Goal: Information Seeking & Learning: Learn about a topic

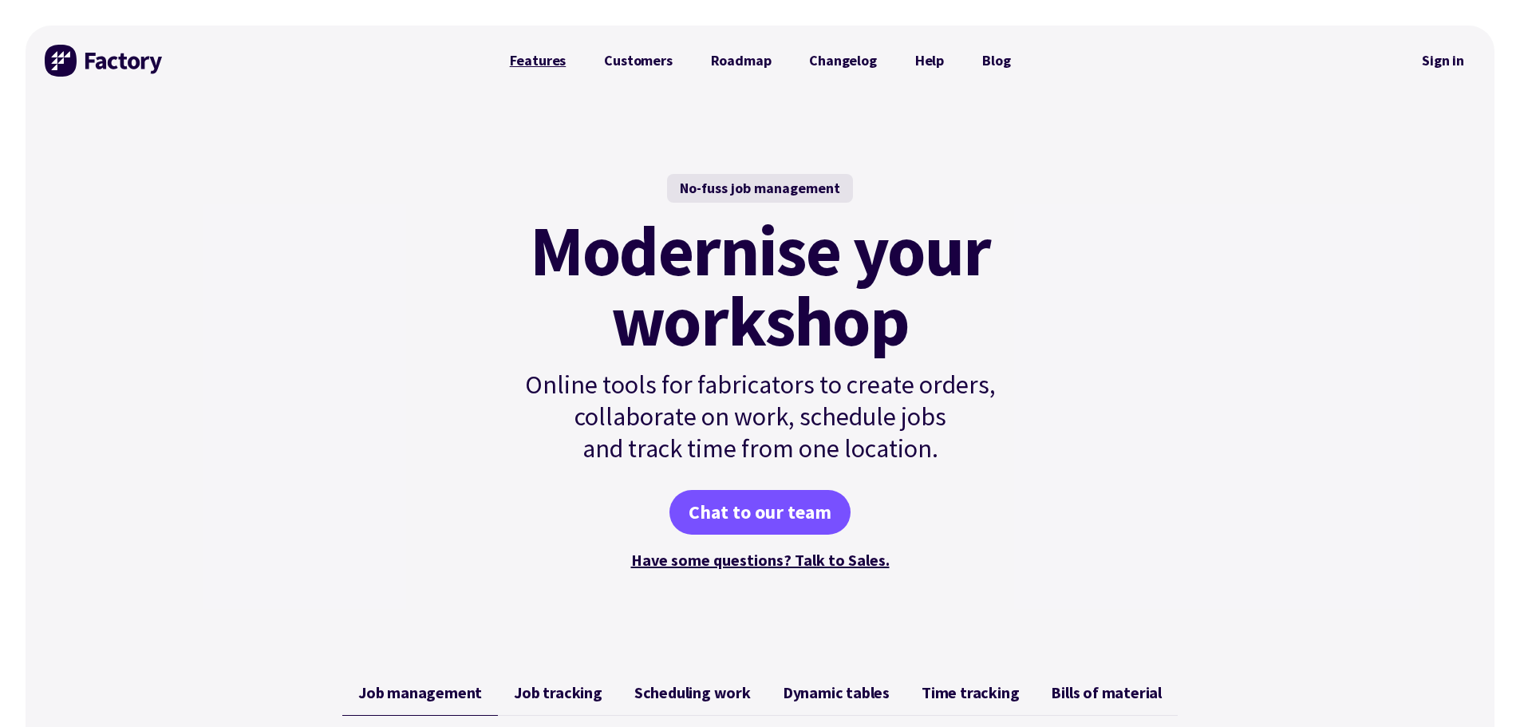
click at [538, 57] on link "Features" at bounding box center [538, 61] width 95 height 32
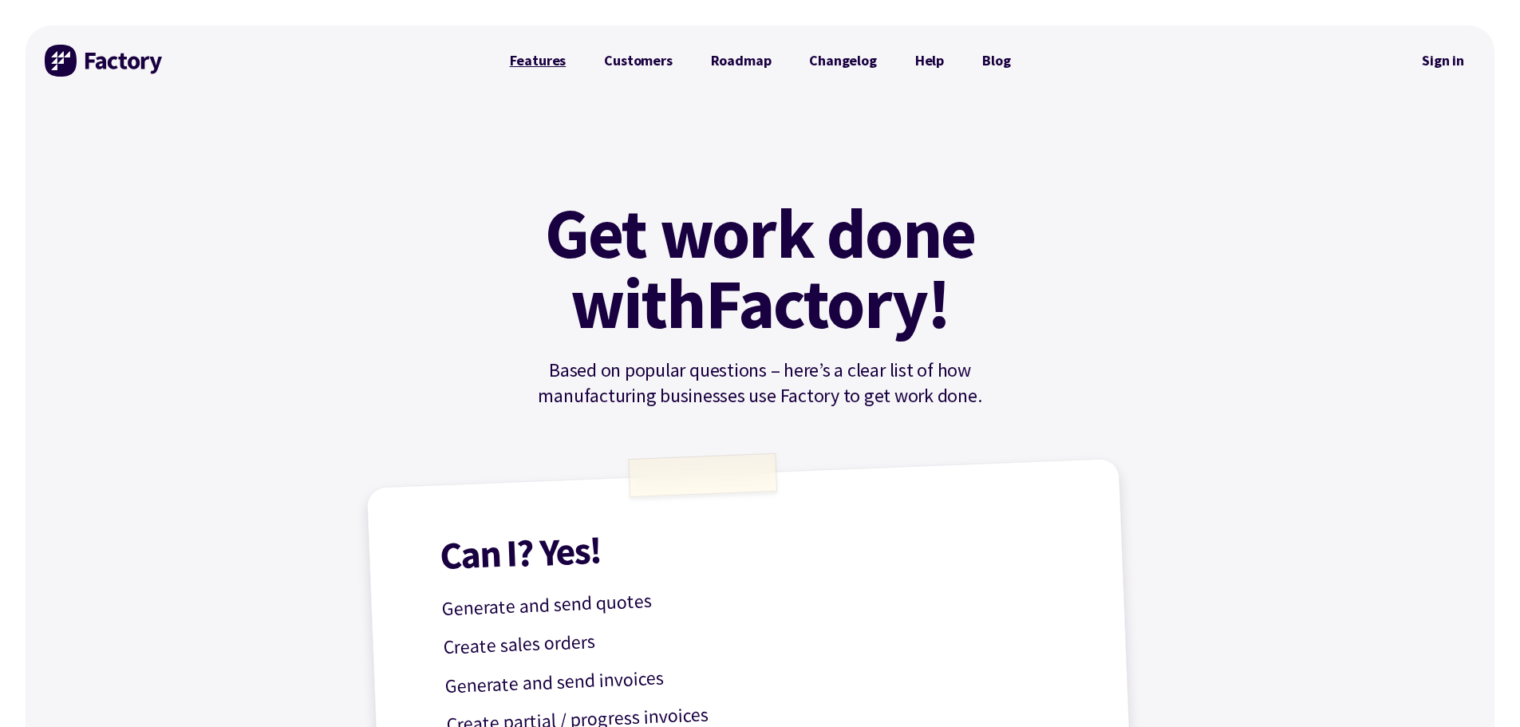
click at [526, 62] on link "Features" at bounding box center [538, 61] width 95 height 32
click at [536, 58] on link "Features" at bounding box center [538, 61] width 95 height 32
click at [636, 62] on link "Customers" at bounding box center [638, 61] width 106 height 32
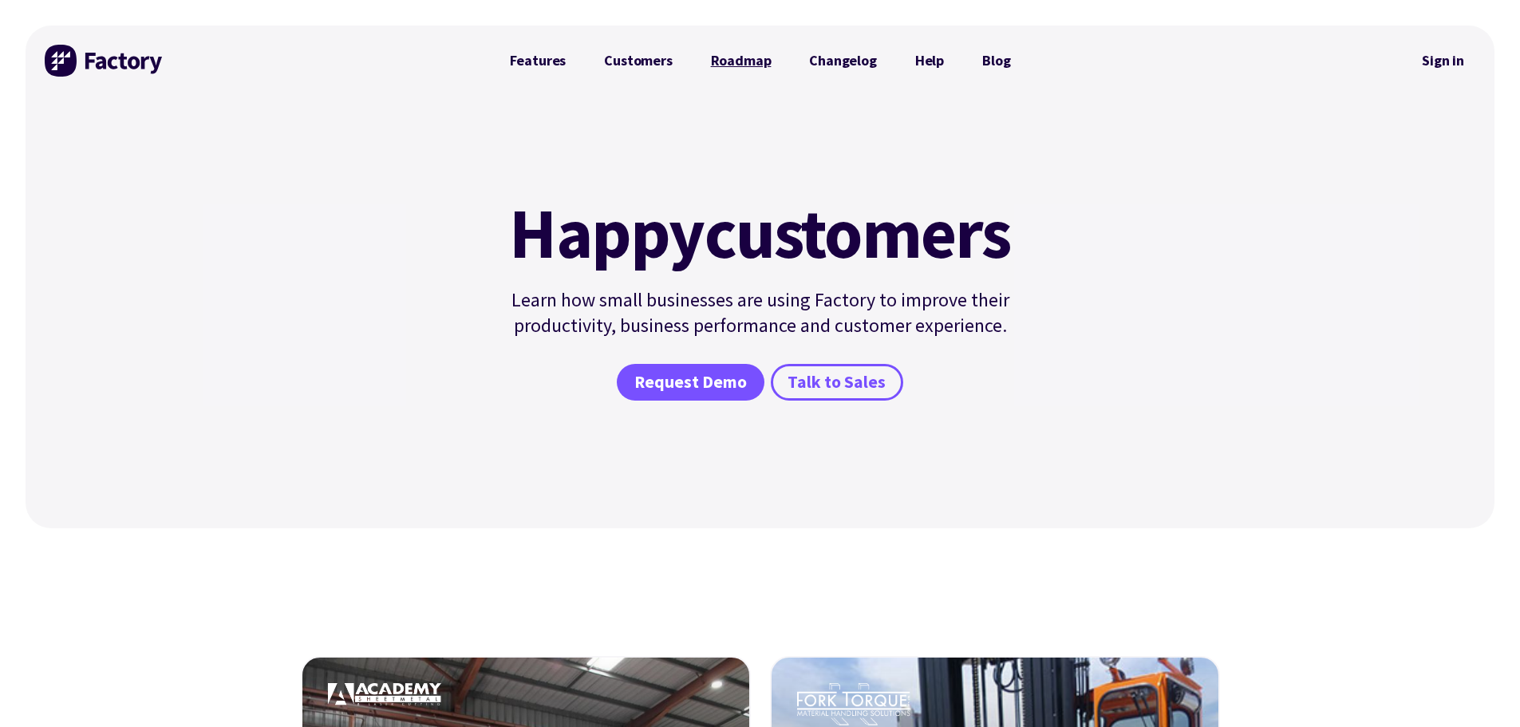
click at [732, 61] on link "Roadmap" at bounding box center [741, 61] width 99 height 32
